Goal: Obtain resource: Download file/media

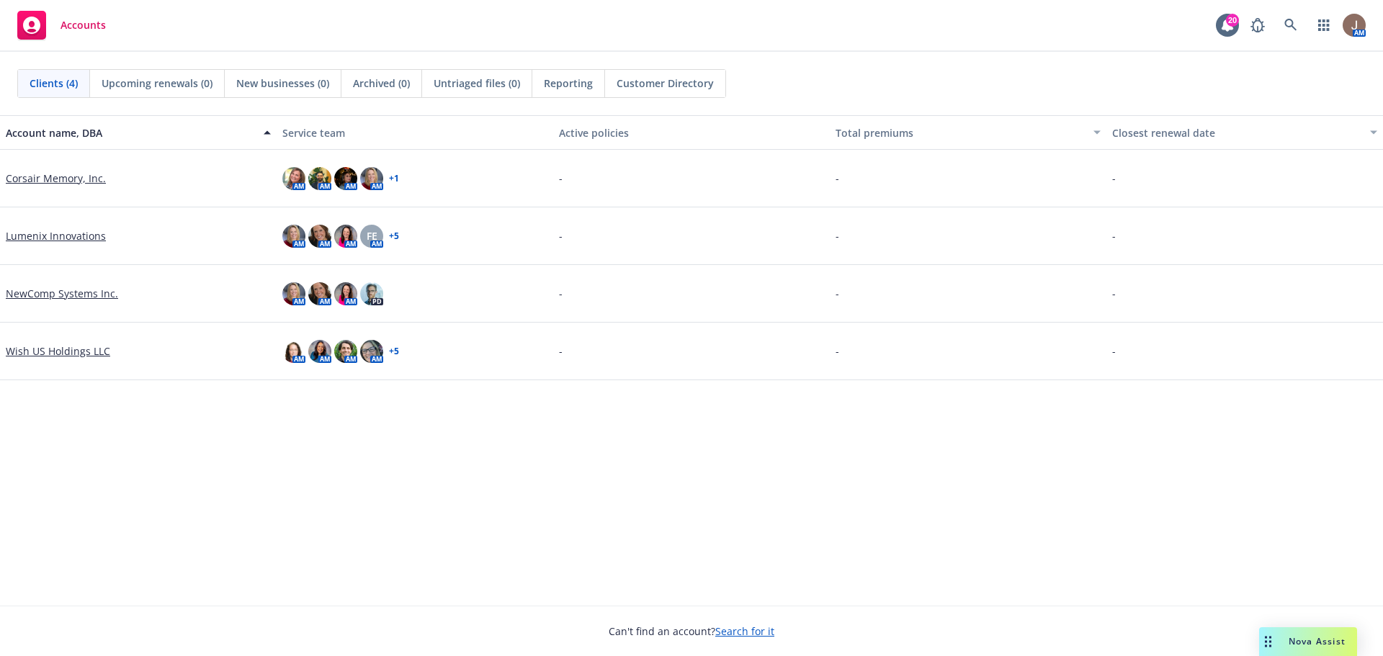
click at [67, 178] on link "Corsair Memory, Inc." at bounding box center [56, 178] width 100 height 15
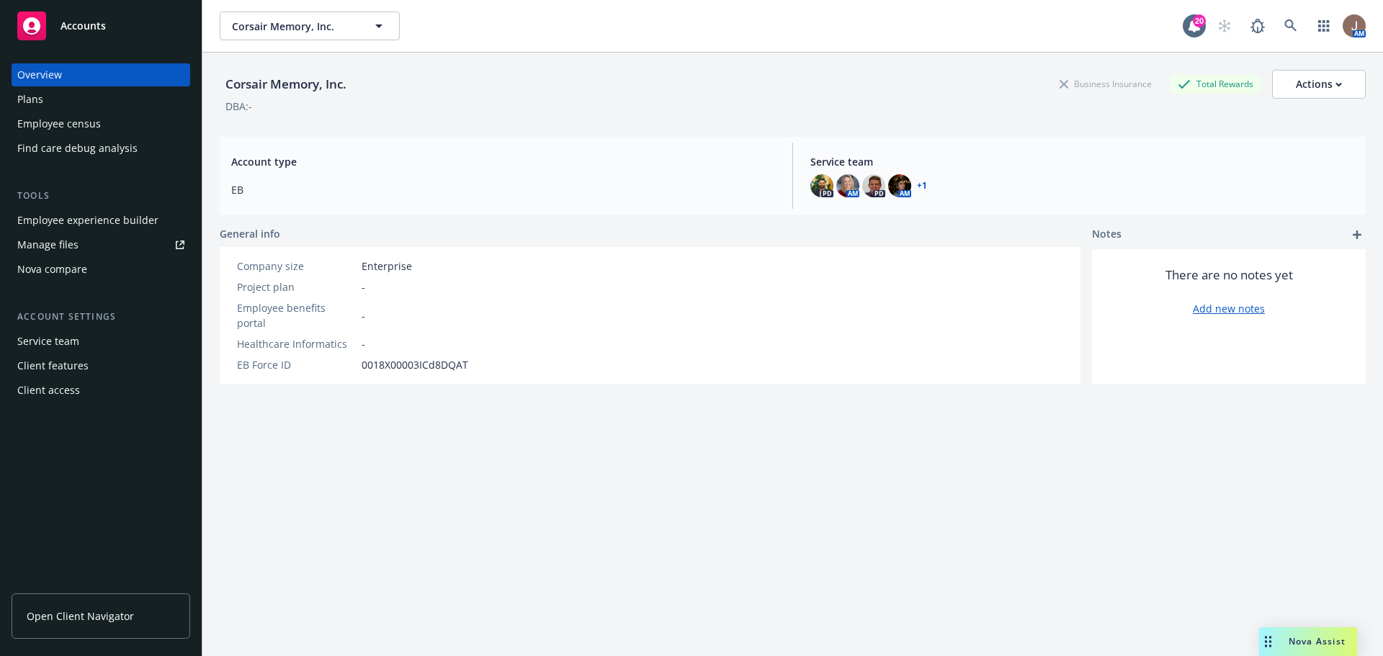
click at [123, 103] on div "Plans" at bounding box center [100, 99] width 167 height 23
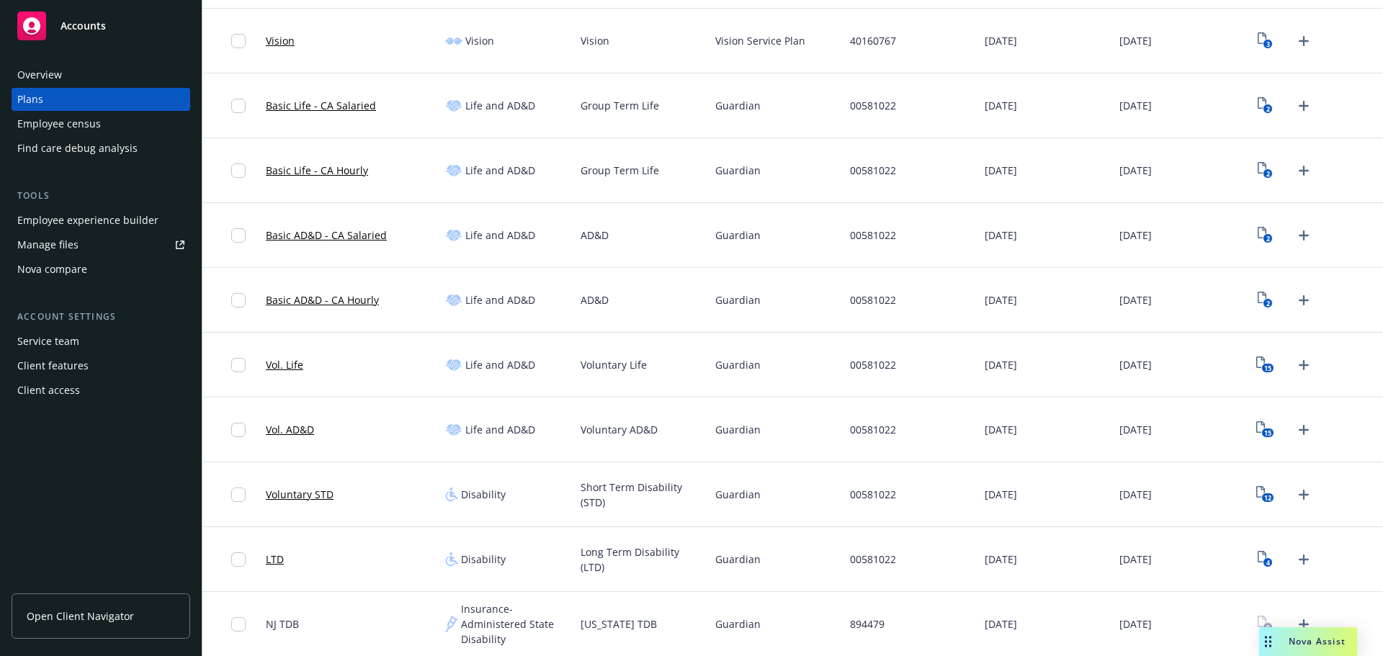
scroll to position [576, 0]
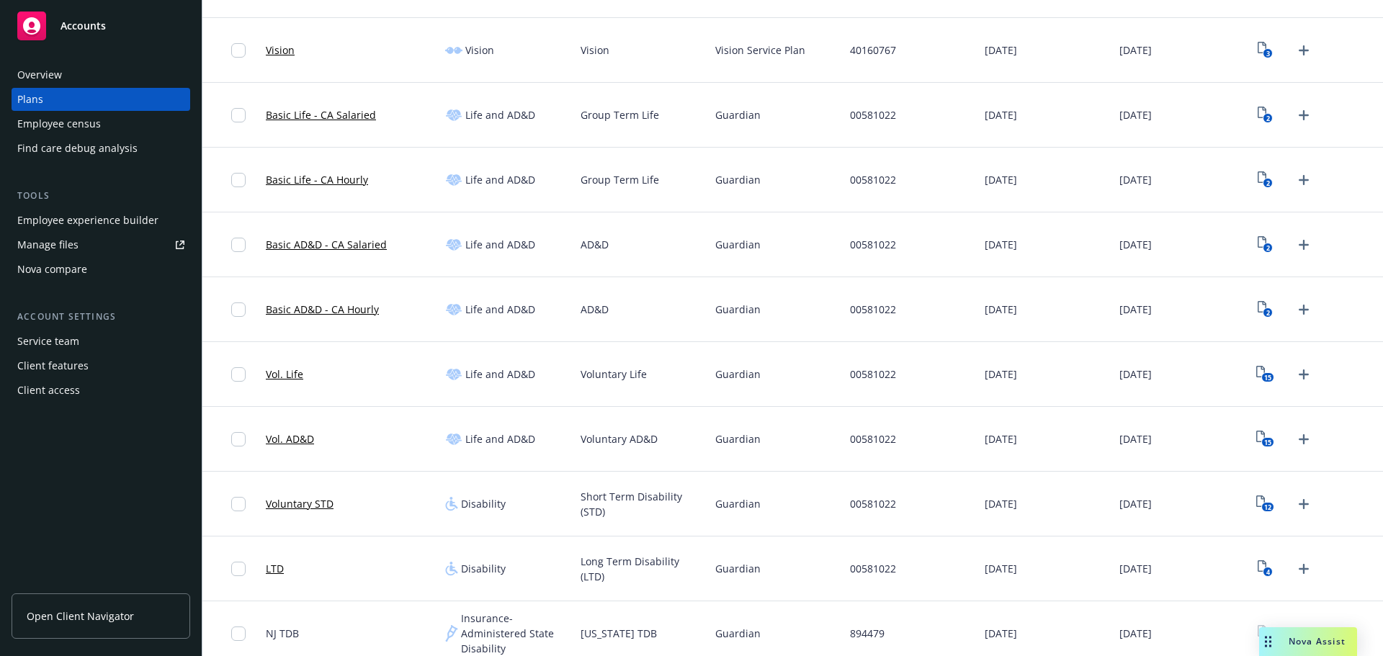
click at [311, 179] on link "Basic Life - CA Hourly" at bounding box center [317, 179] width 102 height 15
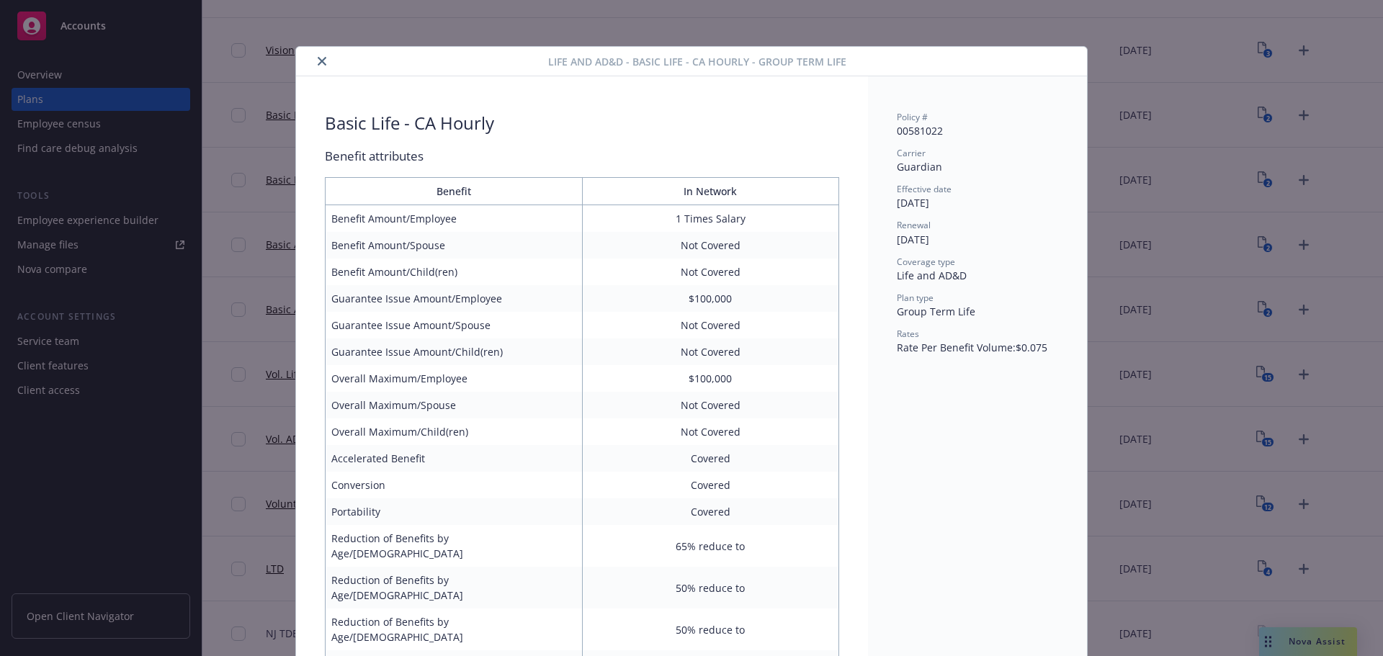
scroll to position [34, 0]
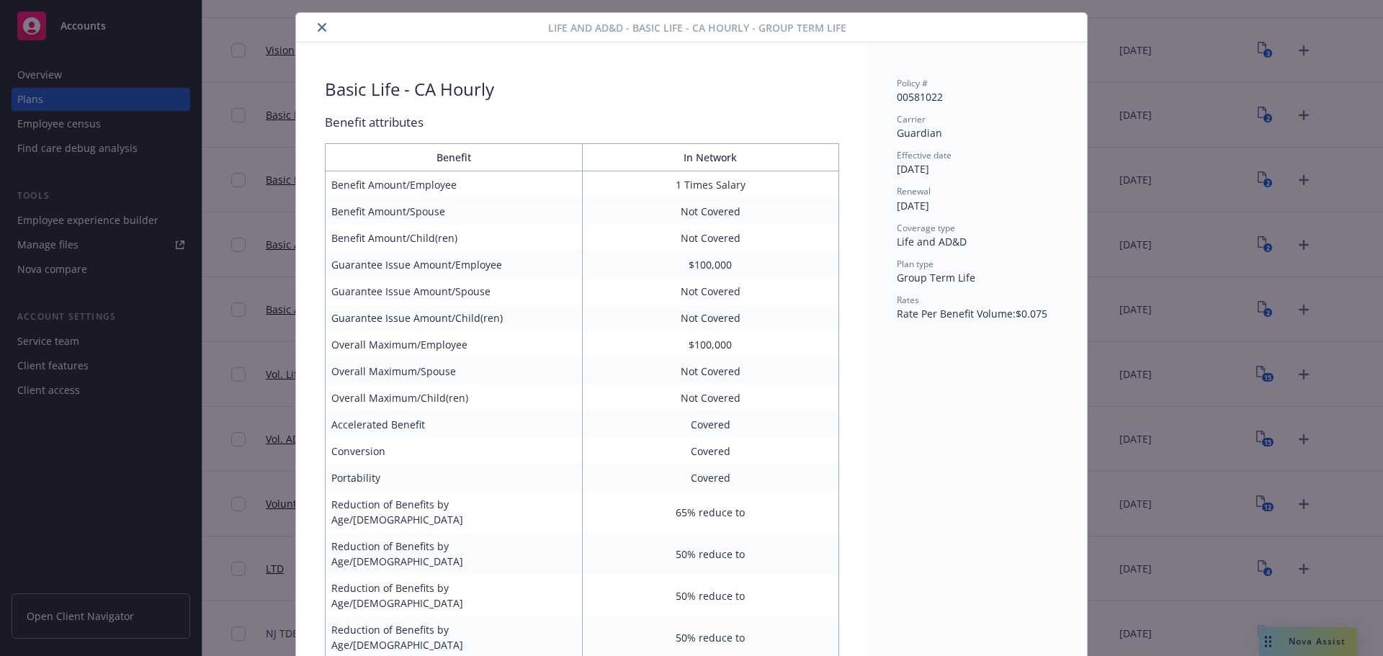
click at [318, 27] on icon "close" at bounding box center [322, 27] width 9 height 9
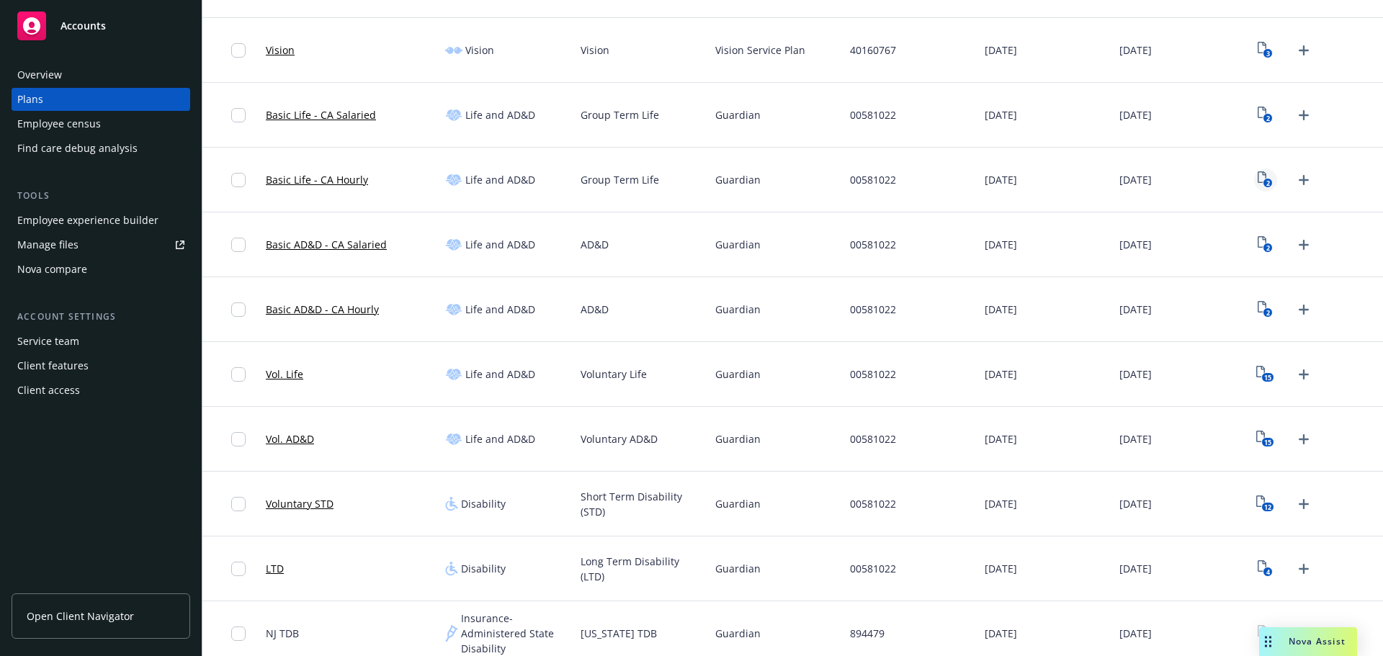
click at [1258, 176] on icon "2" at bounding box center [1265, 179] width 15 height 17
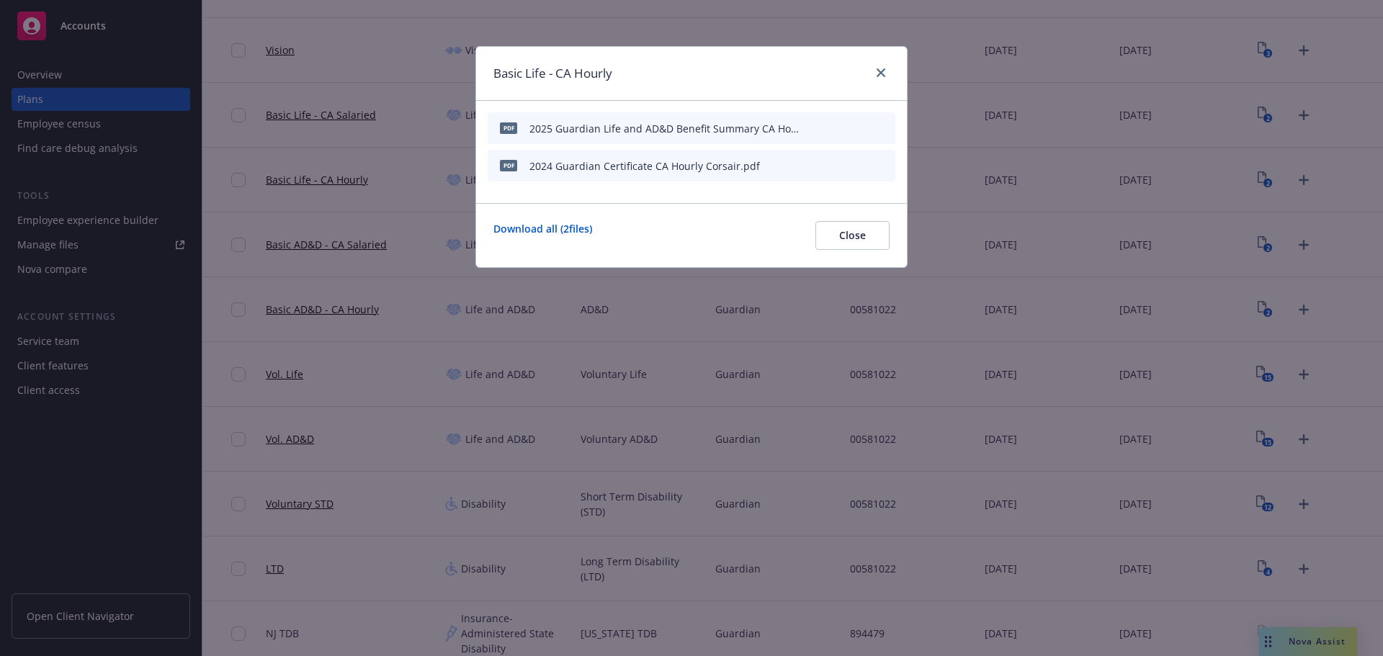
click at [833, 159] on icon "download file" at bounding box center [835, 165] width 12 height 12
click at [619, 167] on div "2024 Guardian Certificate CA Hourly Corsair.pdf" at bounding box center [644, 165] width 230 height 15
click at [649, 129] on div "2025 Guardian Life and AD&D Benefit Summary CA Hourly Corsair.pdf" at bounding box center [666, 128] width 275 height 15
click at [833, 131] on icon "download file" at bounding box center [835, 128] width 12 height 12
click at [879, 68] on link "close" at bounding box center [880, 72] width 17 height 17
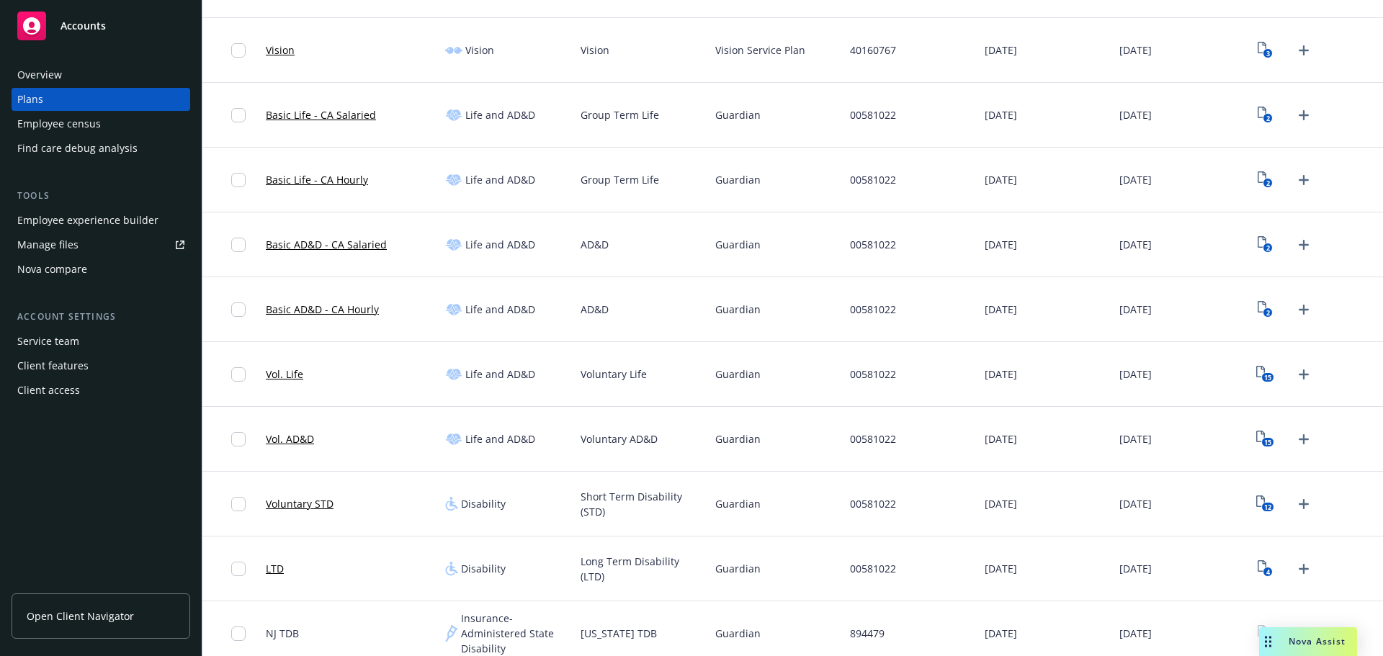
click at [283, 375] on link "Vol. Life" at bounding box center [284, 374] width 37 height 15
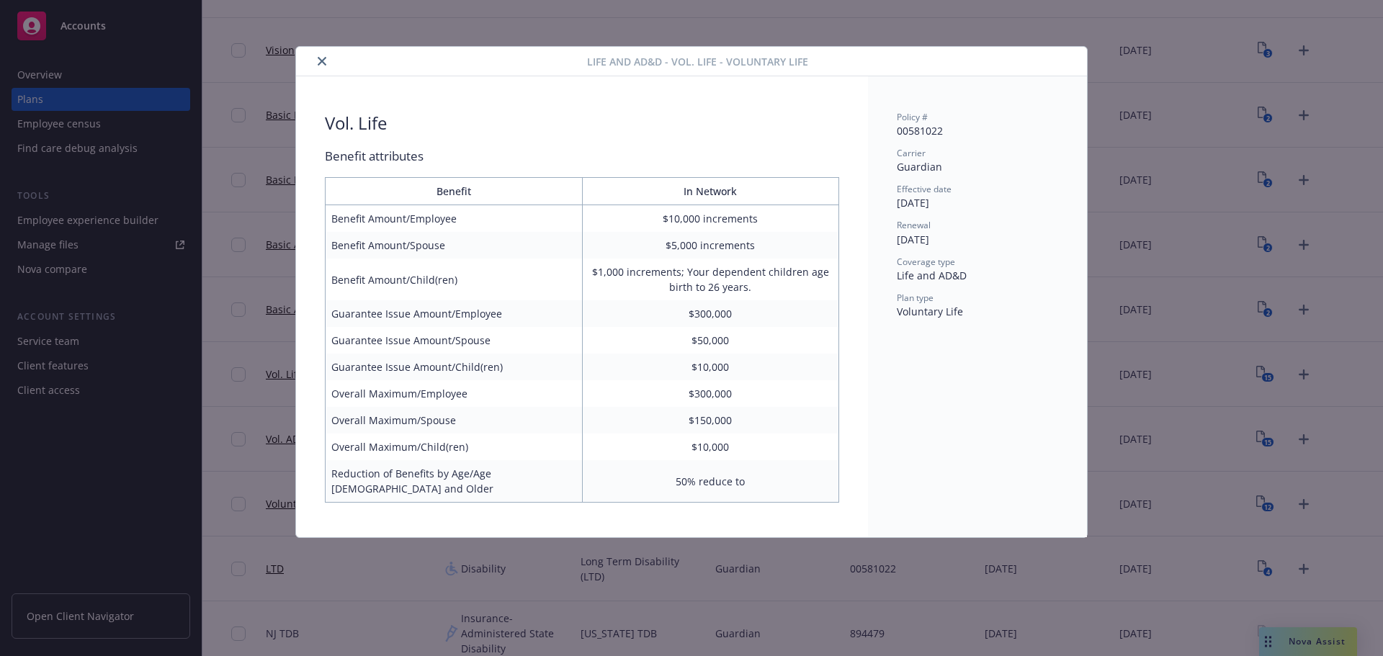
scroll to position [576, 0]
click at [321, 63] on icon "close" at bounding box center [322, 61] width 9 height 9
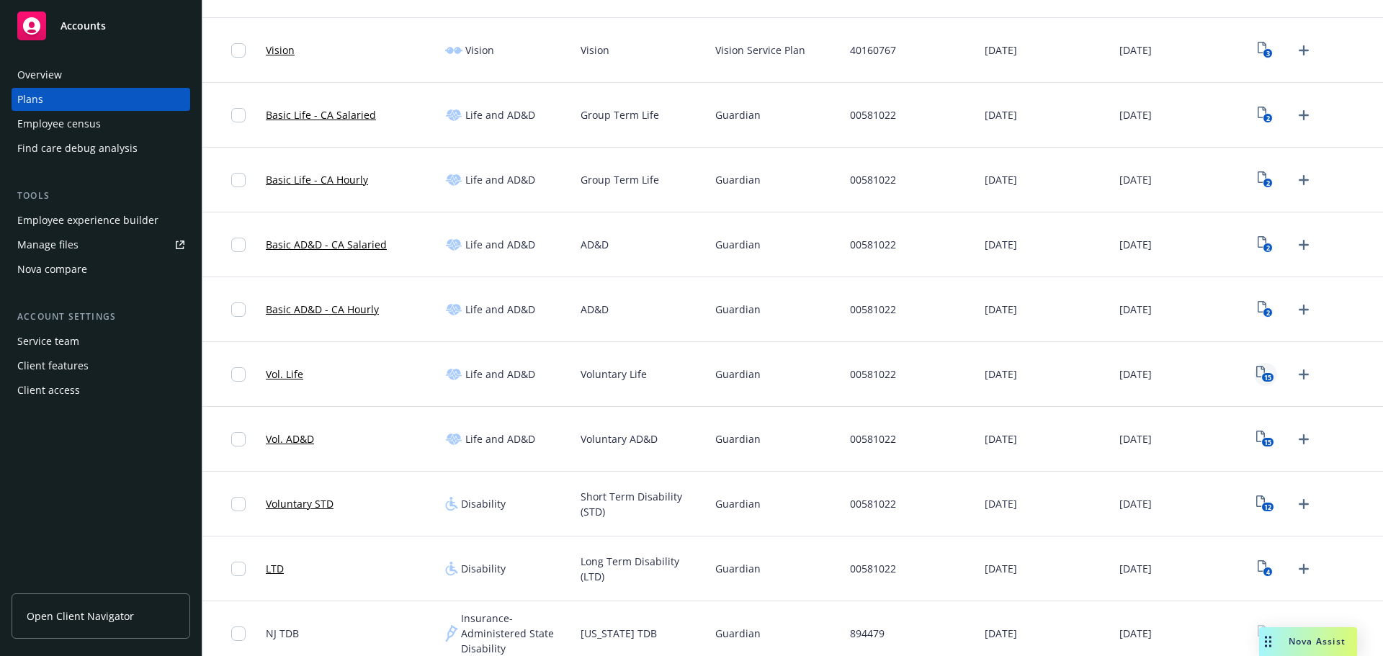
click at [1256, 375] on icon "15" at bounding box center [1265, 374] width 18 height 17
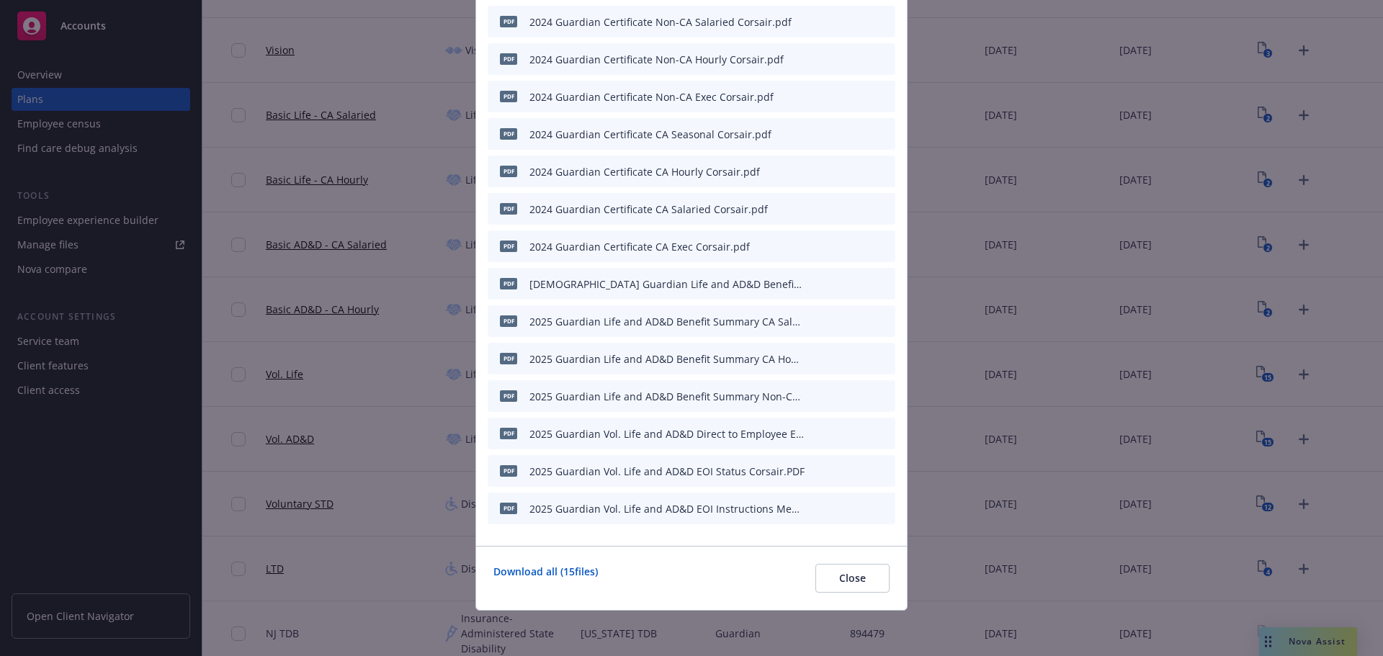
scroll to position [145, 0]
